Goal: Find contact information: Find contact information

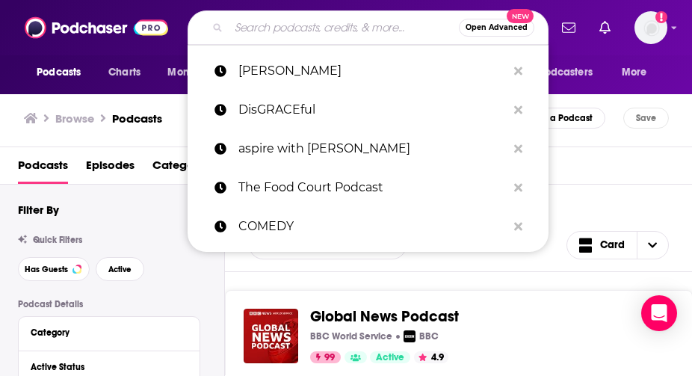
click at [297, 25] on input "Search podcasts, credits, & more..." at bounding box center [344, 28] width 230 height 24
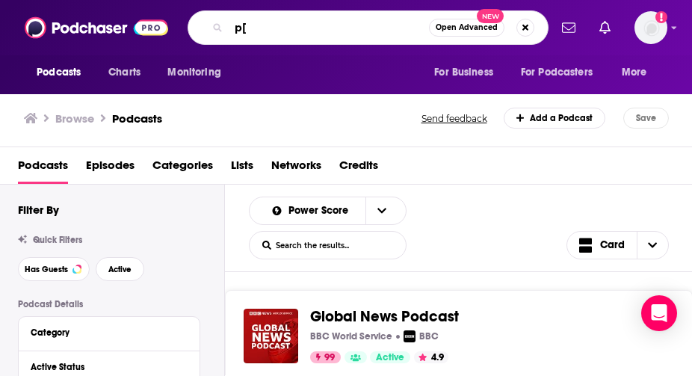
type input "p"
type input "oprah"
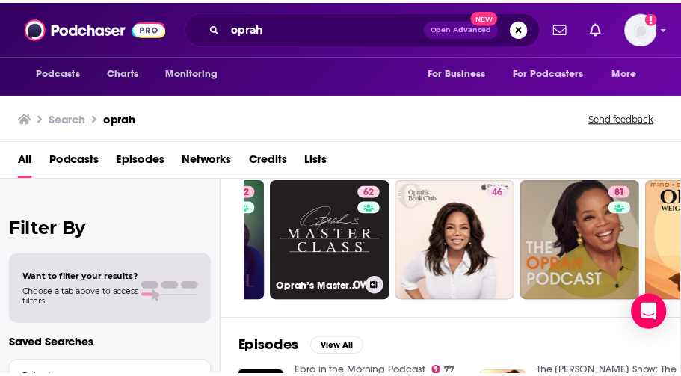
scroll to position [0, 109]
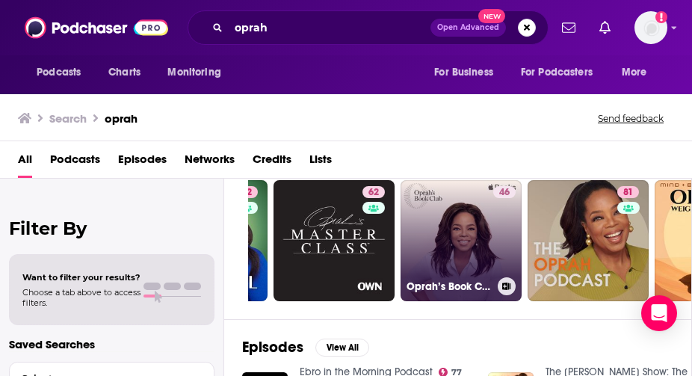
click at [499, 262] on div "46" at bounding box center [504, 231] width 22 height 91
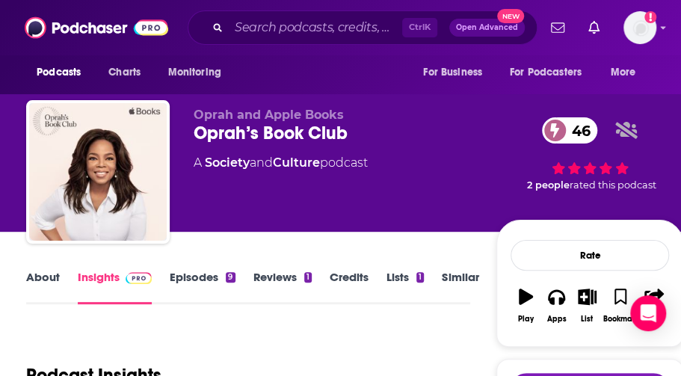
scroll to position [238, 0]
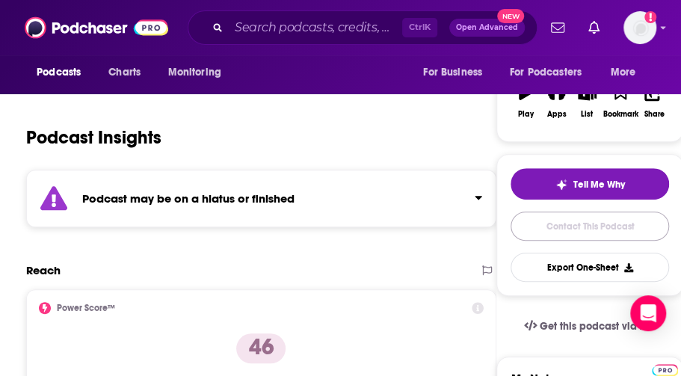
click at [576, 212] on link "Contact This Podcast" at bounding box center [590, 226] width 158 height 29
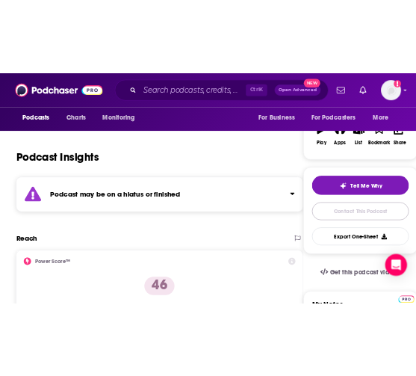
scroll to position [1467, 0]
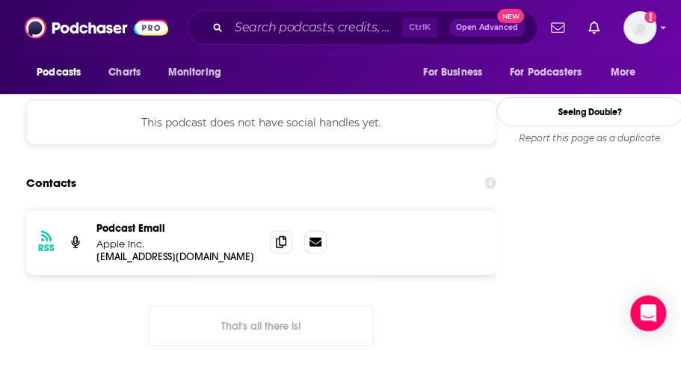
drag, startPoint x: 573, startPoint y: 209, endPoint x: 253, endPoint y: 1, distance: 381.7
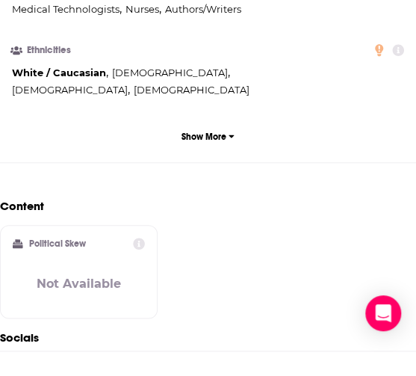
scroll to position [0, 0]
